Goal: Information Seeking & Learning: Learn about a topic

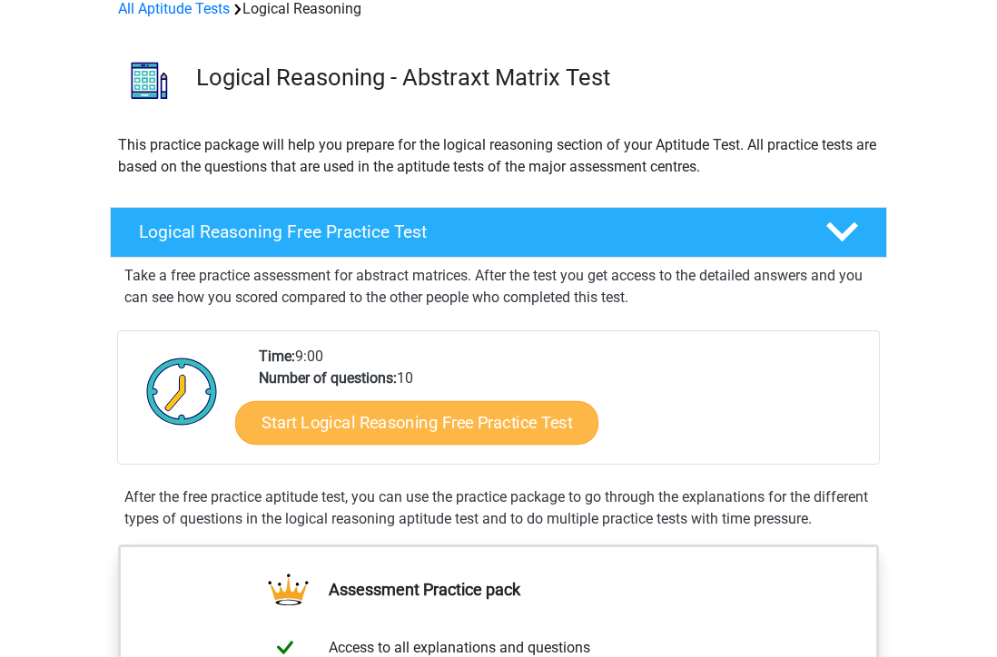
scroll to position [99, 0]
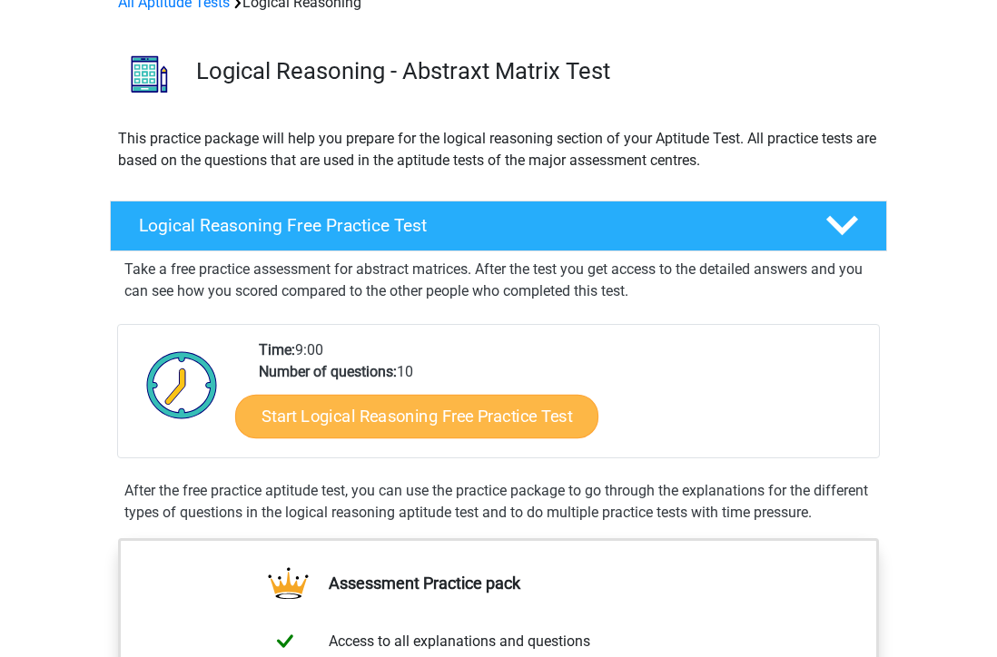
click at [366, 422] on link "Start Logical Reasoning Free Practice Test" at bounding box center [416, 416] width 363 height 44
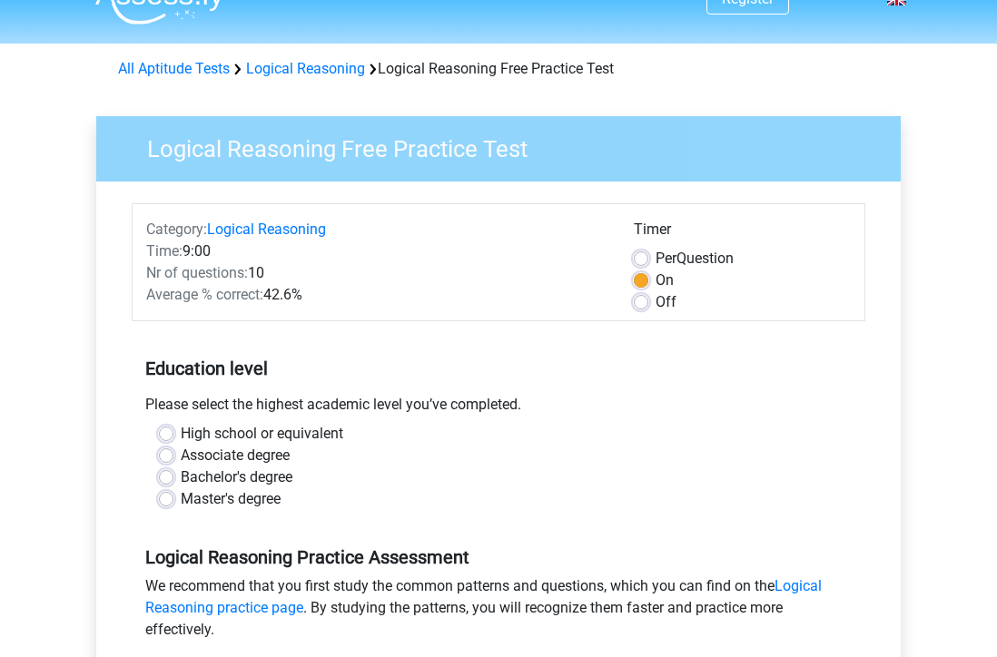
scroll to position [36, 0]
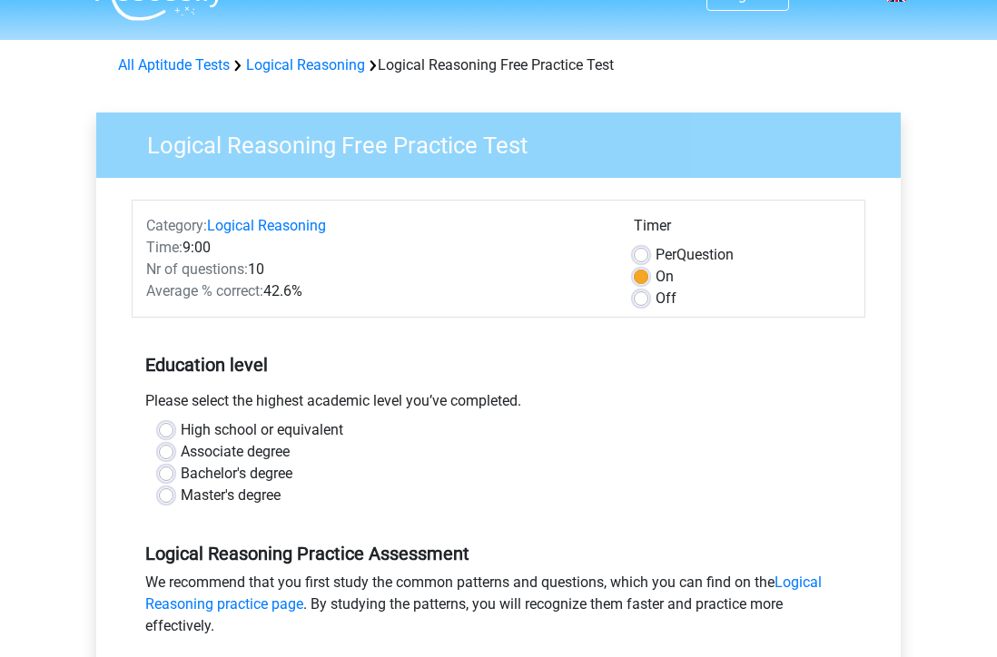
click at [211, 474] on label "Bachelor's degree" at bounding box center [237, 474] width 112 height 22
click at [173, 474] on input "Bachelor's degree" at bounding box center [166, 472] width 15 height 18
radio input "true"
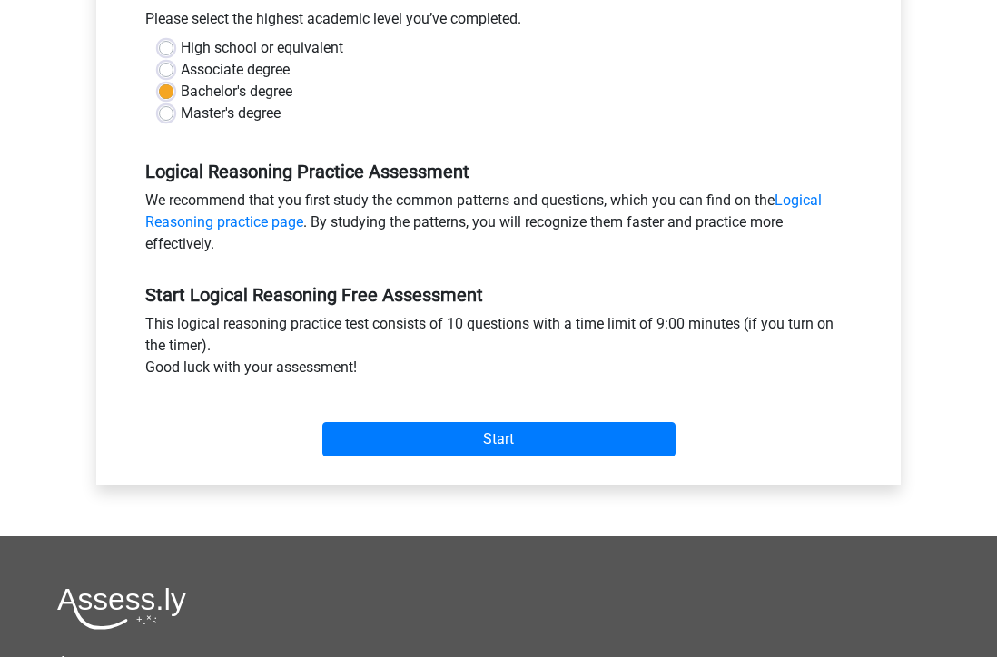
scroll to position [425, 0]
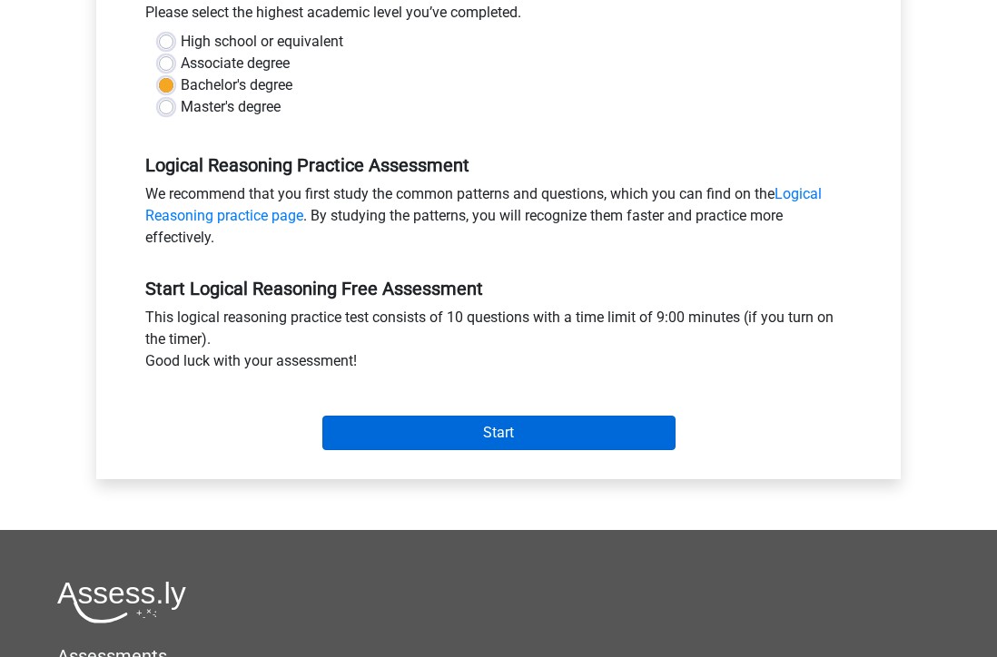
click at [427, 437] on input "Start" at bounding box center [498, 433] width 353 height 34
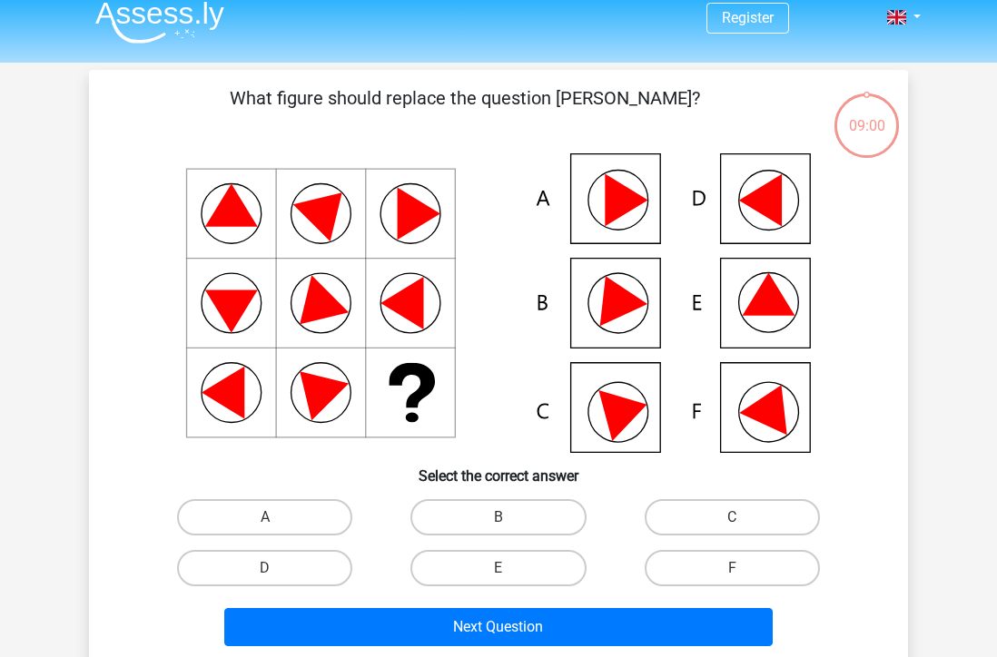
scroll to position [17, 0]
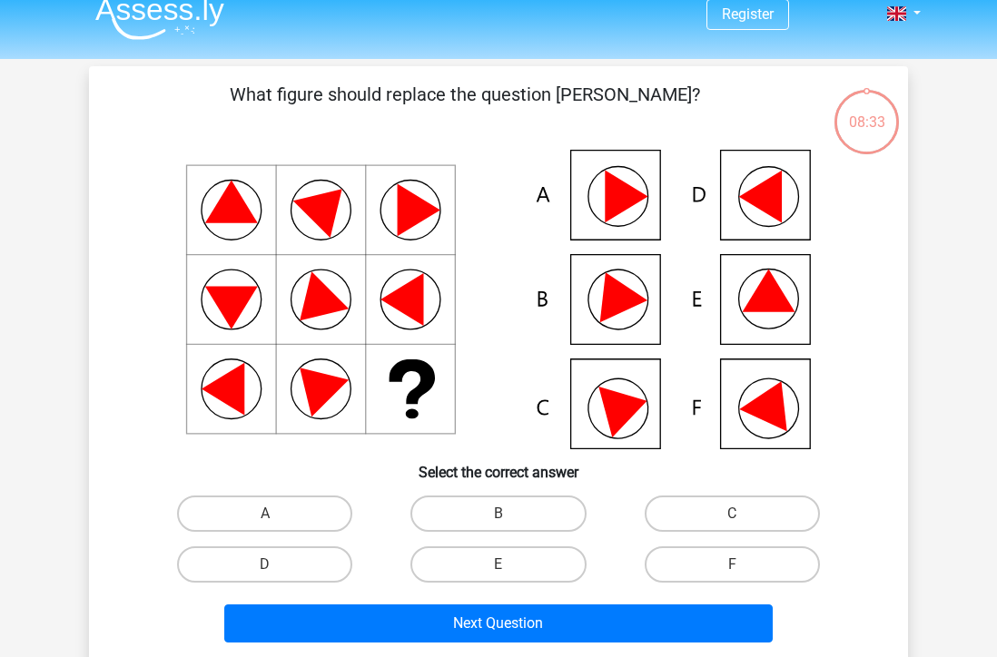
click at [796, 305] on icon at bounding box center [499, 300] width 732 height 300
click at [786, 310] on icon at bounding box center [768, 291] width 53 height 43
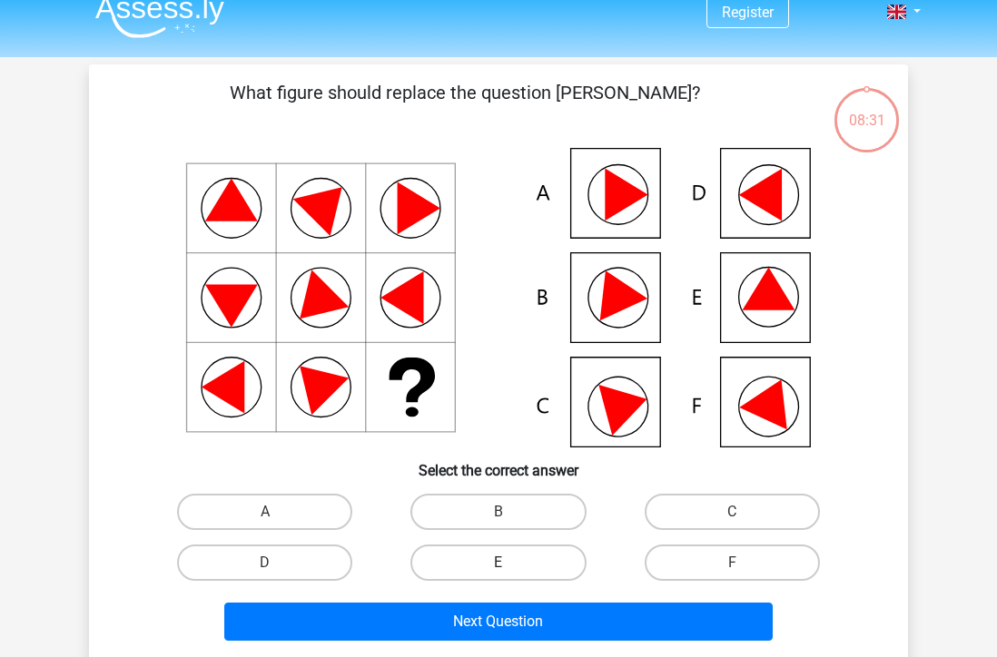
click at [509, 572] on label "E" at bounding box center [497, 563] width 175 height 36
click at [509, 572] on input "E" at bounding box center [504, 569] width 12 height 12
radio input "true"
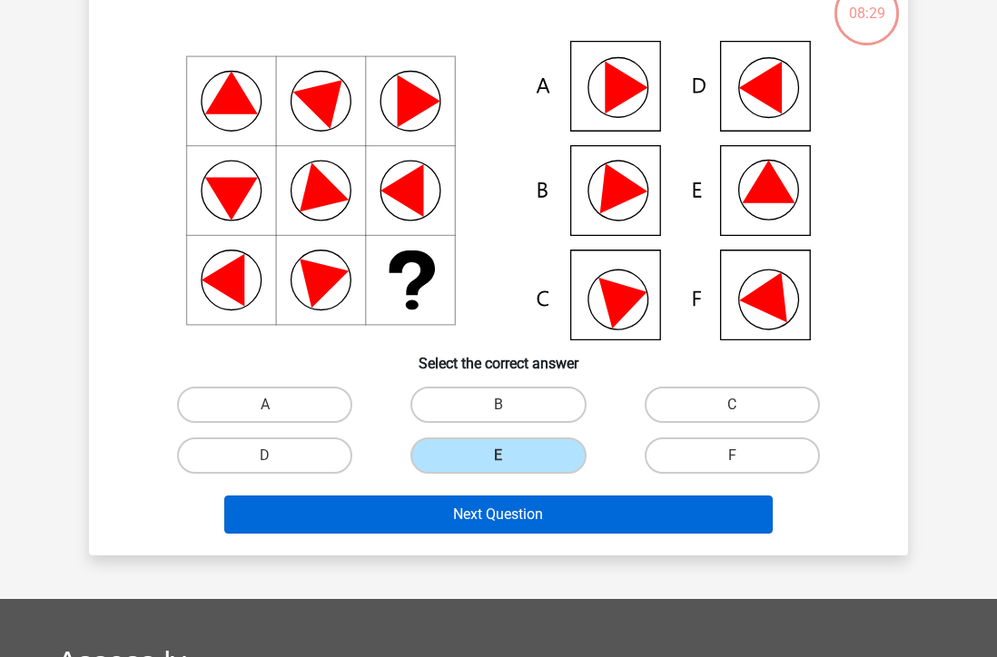
click at [516, 521] on button "Next Question" at bounding box center [498, 515] width 549 height 38
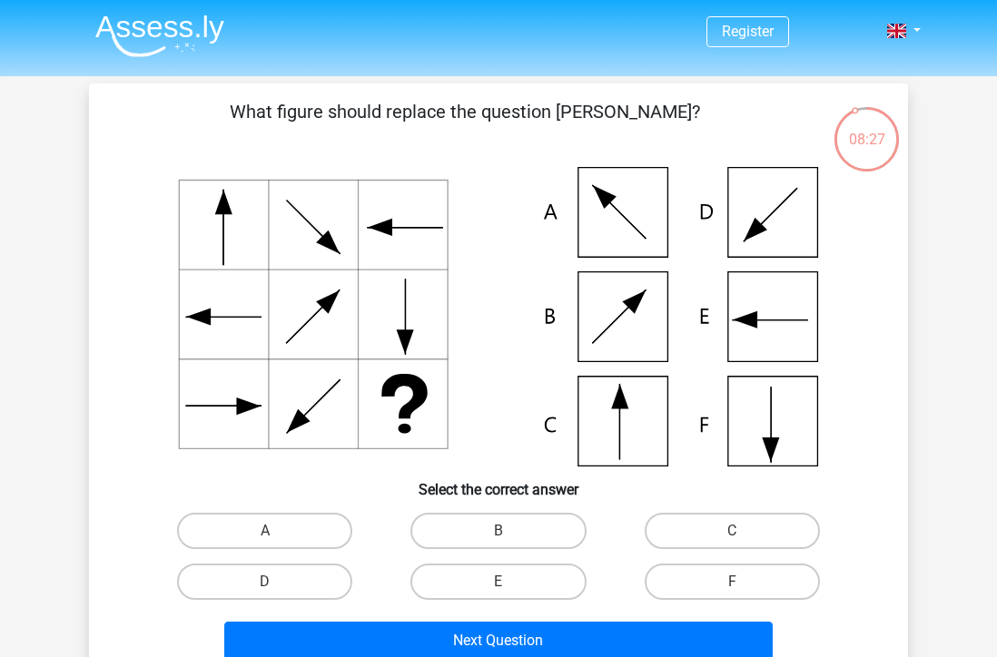
scroll to position [0, 0]
click at [618, 430] on icon at bounding box center [499, 317] width 732 height 300
click at [694, 525] on label "C" at bounding box center [731, 531] width 175 height 36
click at [732, 531] on input "C" at bounding box center [738, 537] width 12 height 12
radio input "true"
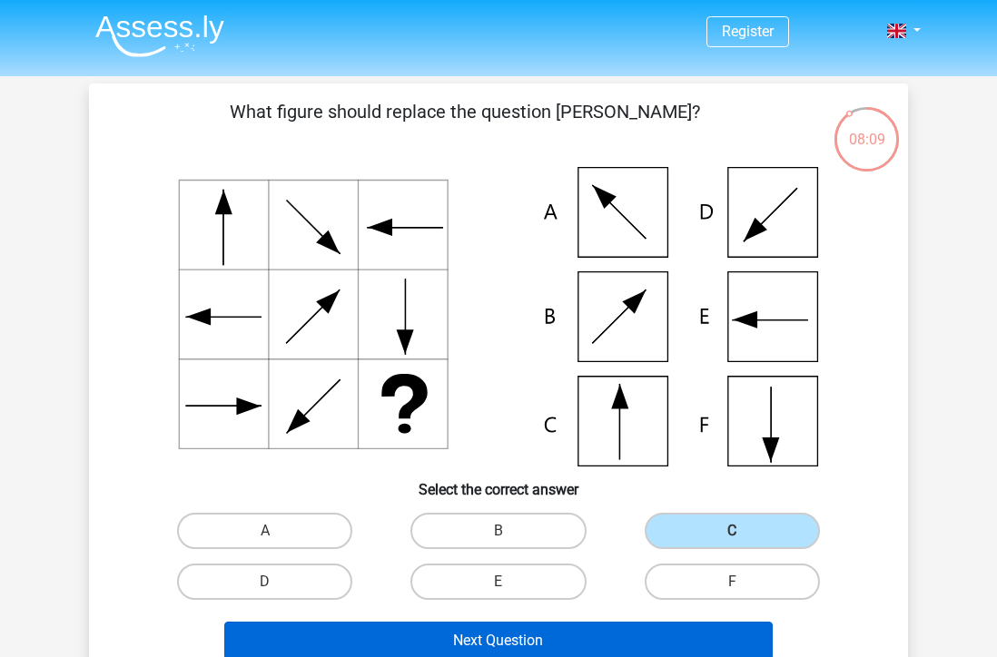
click at [611, 626] on button "Next Question" at bounding box center [498, 641] width 549 height 38
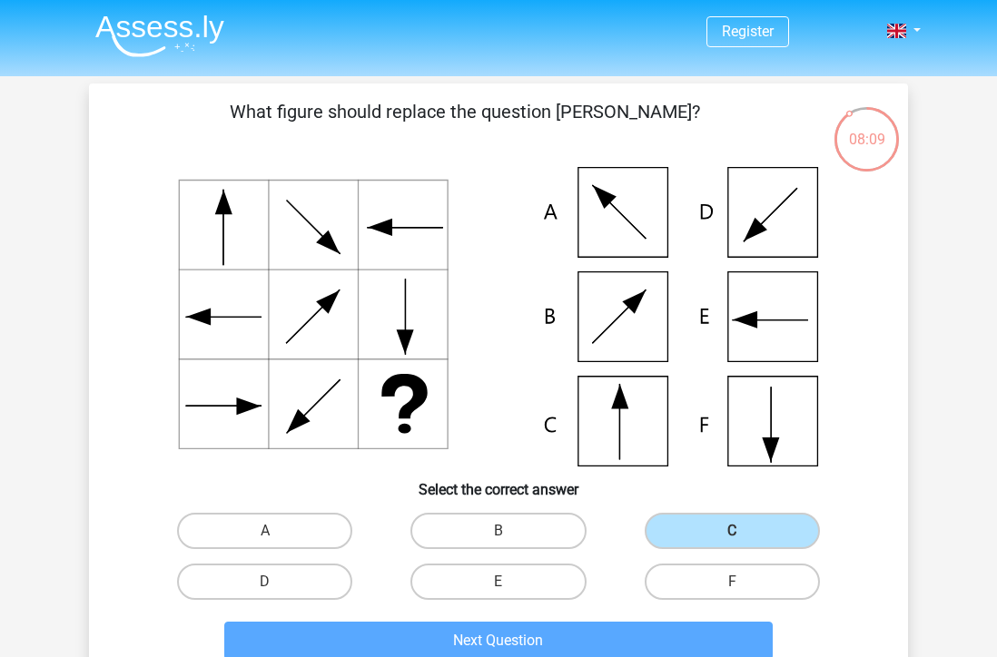
scroll to position [84, 0]
